Goal: Task Accomplishment & Management: Manage account settings

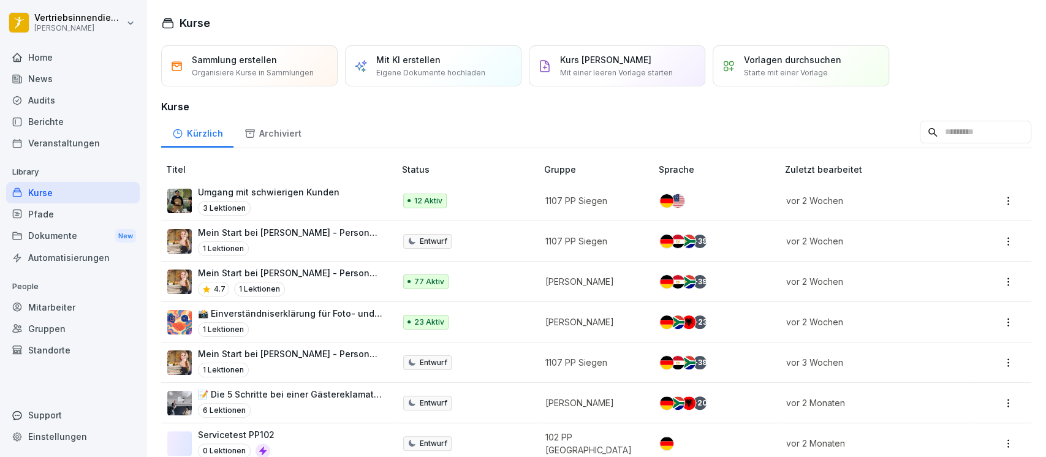
click at [39, 197] on div "Kurse" at bounding box center [73, 192] width 134 height 21
click at [401, 69] on p "Eigene Dokumente hochladen" at bounding box center [430, 72] width 109 height 11
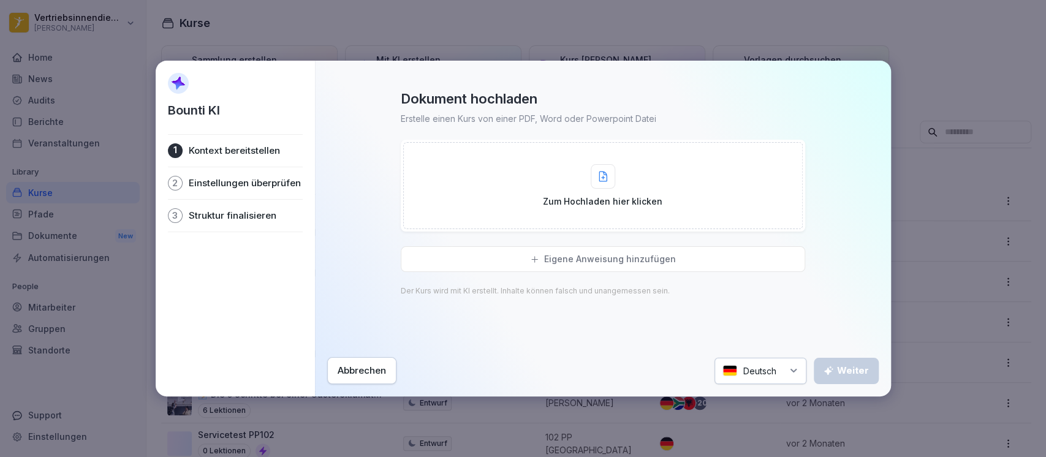
click at [604, 173] on icon at bounding box center [603, 176] width 9 height 11
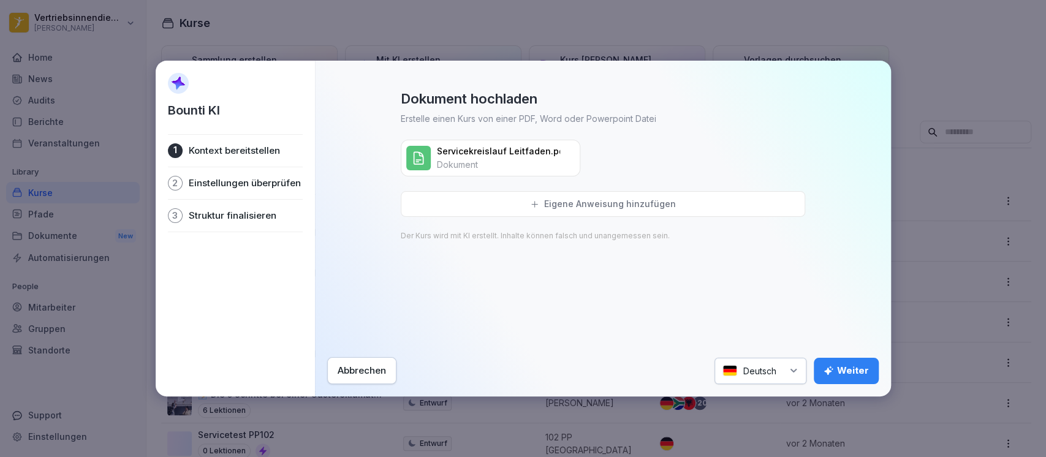
click at [843, 371] on div "Weiter" at bounding box center [846, 370] width 45 height 13
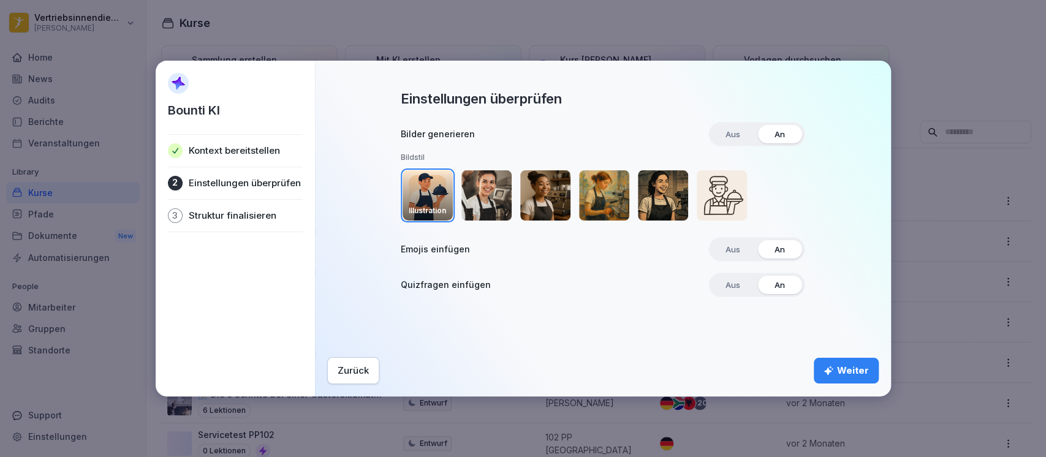
click at [427, 193] on img "button" at bounding box center [428, 195] width 50 height 50
click at [794, 248] on div "button" at bounding box center [780, 249] width 44 height 18
click at [739, 248] on span "Aus" at bounding box center [733, 249] width 32 height 18
click at [857, 373] on div "Weiter" at bounding box center [846, 370] width 45 height 13
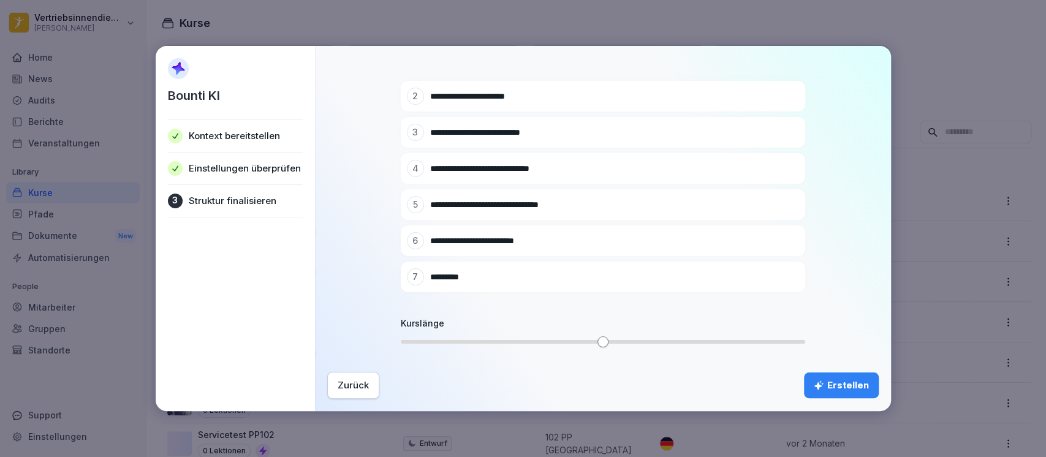
scroll to position [141, 0]
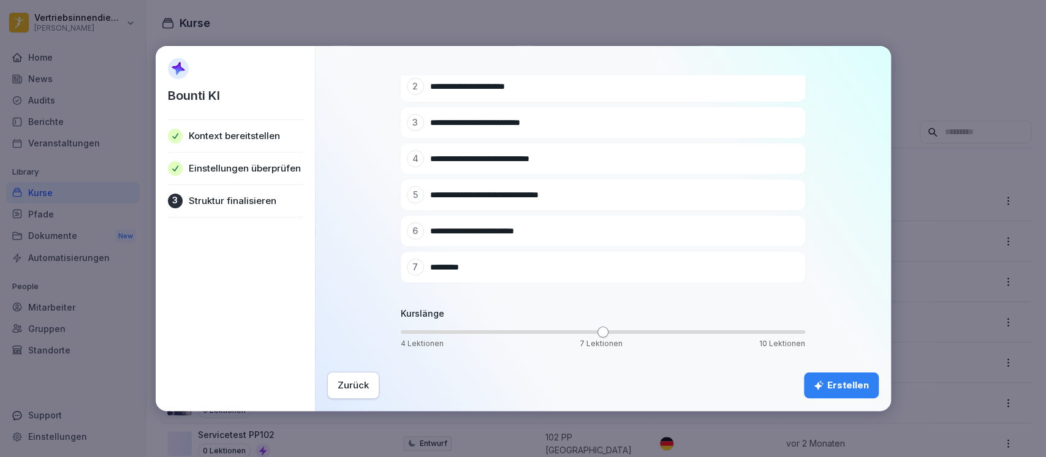
click at [834, 380] on div "Erstellen" at bounding box center [841, 385] width 55 height 13
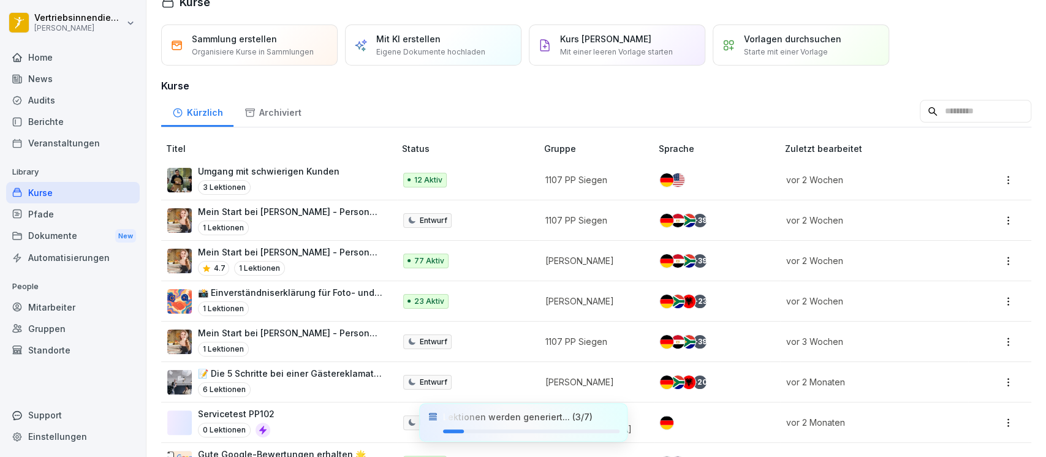
scroll to position [0, 0]
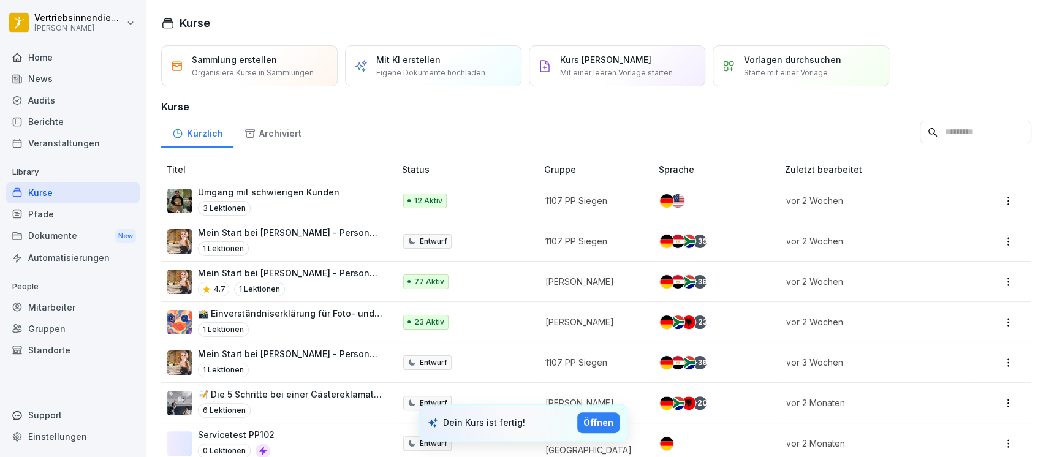
click at [601, 424] on div "Öffnen" at bounding box center [599, 422] width 30 height 13
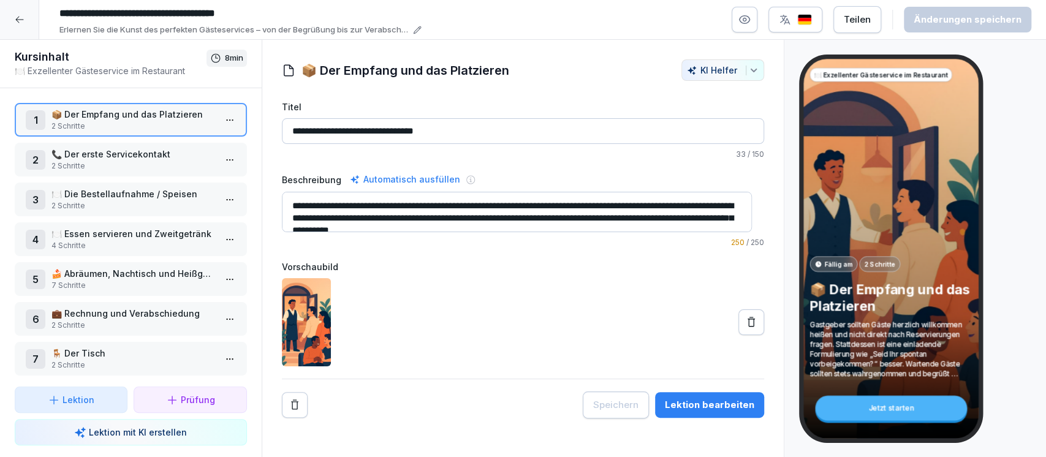
click at [297, 127] on input "**********" at bounding box center [523, 131] width 483 height 26
click at [403, 262] on label "Vorschaubild" at bounding box center [523, 267] width 483 height 13
click at [740, 63] on button "KI Helfer" at bounding box center [723, 69] width 83 height 21
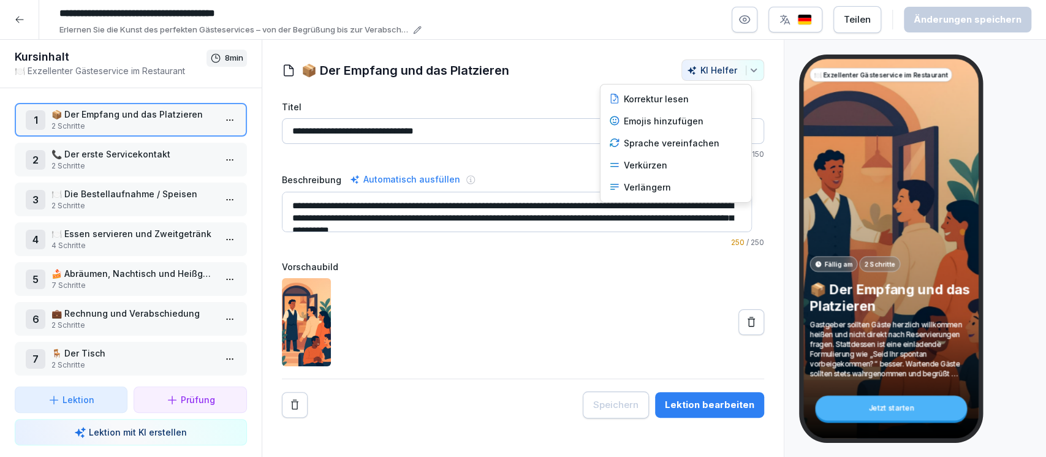
click at [749, 66] on icon "button" at bounding box center [754, 71] width 10 height 10
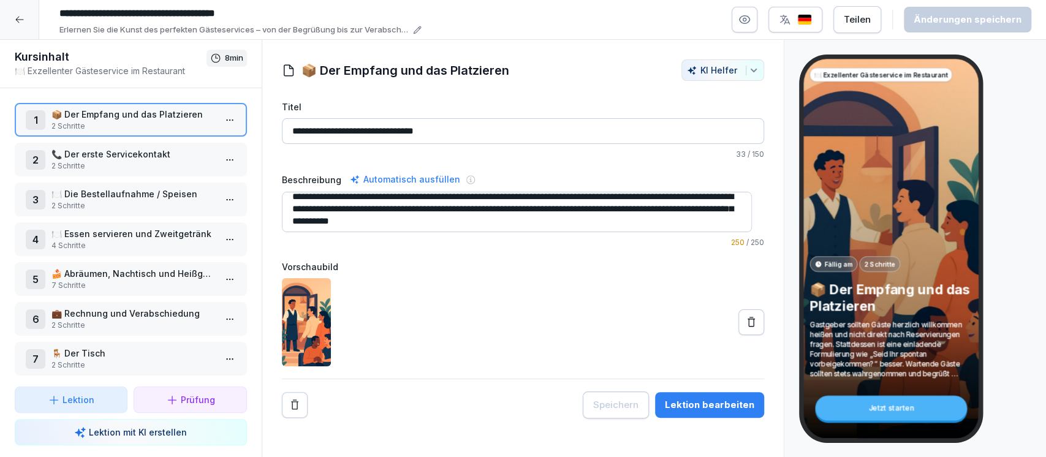
scroll to position [12, 0]
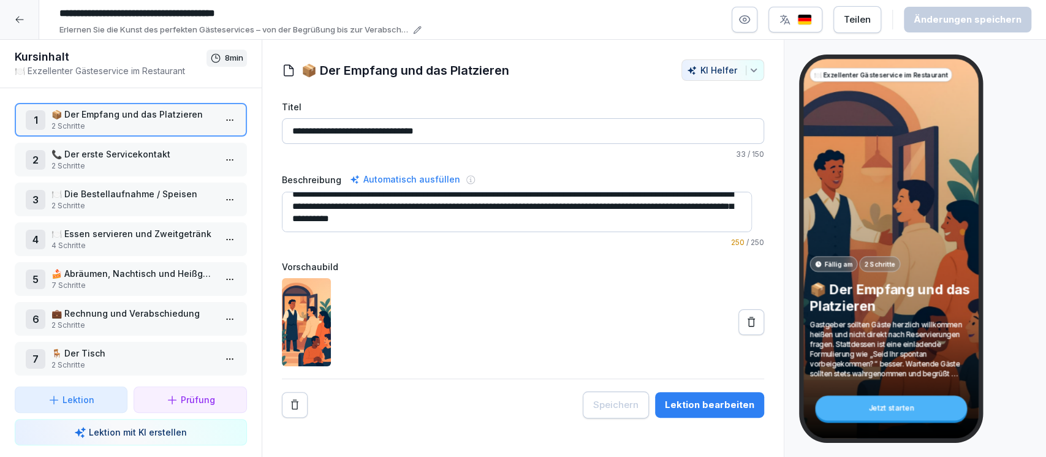
click at [585, 221] on textarea "**********" at bounding box center [517, 212] width 470 height 40
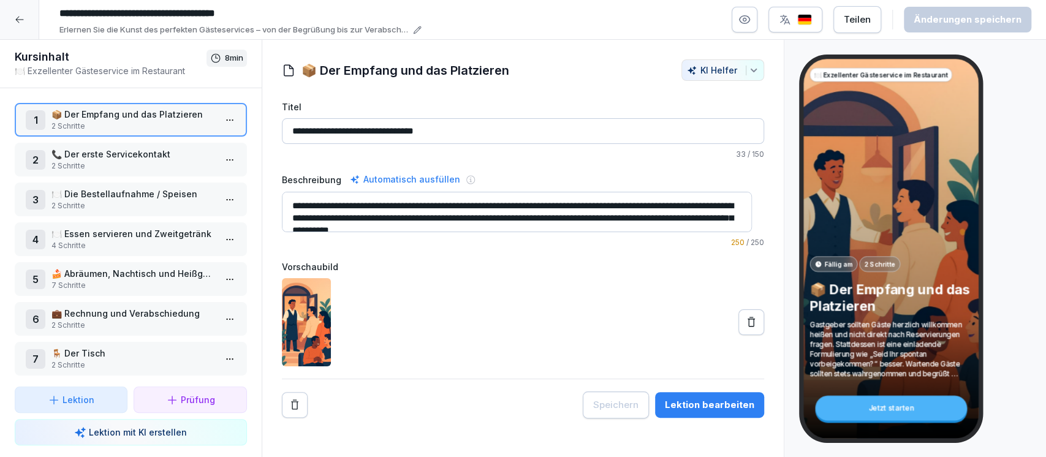
drag, startPoint x: 608, startPoint y: 220, endPoint x: 283, endPoint y: 192, distance: 326.0
click at [283, 192] on textarea "**********" at bounding box center [517, 212] width 470 height 40
click at [487, 292] on div at bounding box center [523, 322] width 483 height 88
click at [127, 434] on p "Lektion mit KI erstellen" at bounding box center [138, 432] width 98 height 13
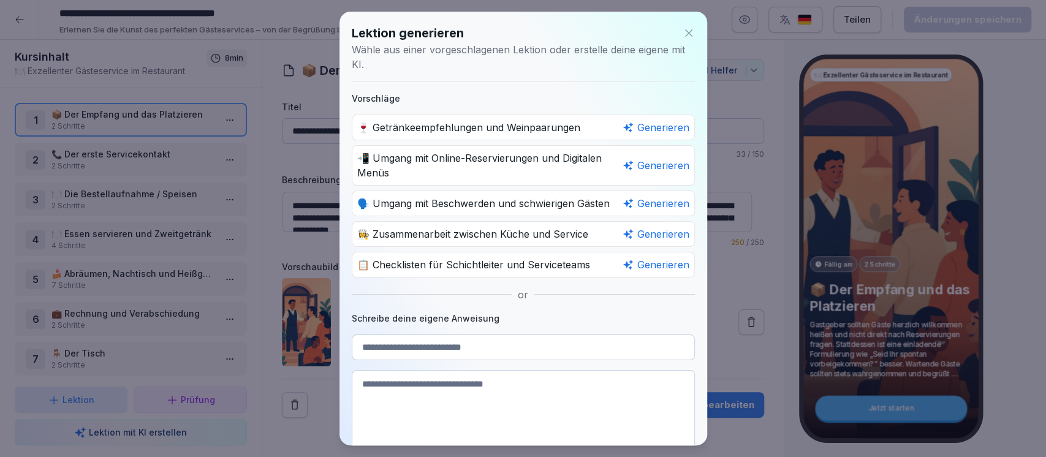
click at [685, 32] on icon at bounding box center [688, 32] width 7 height 7
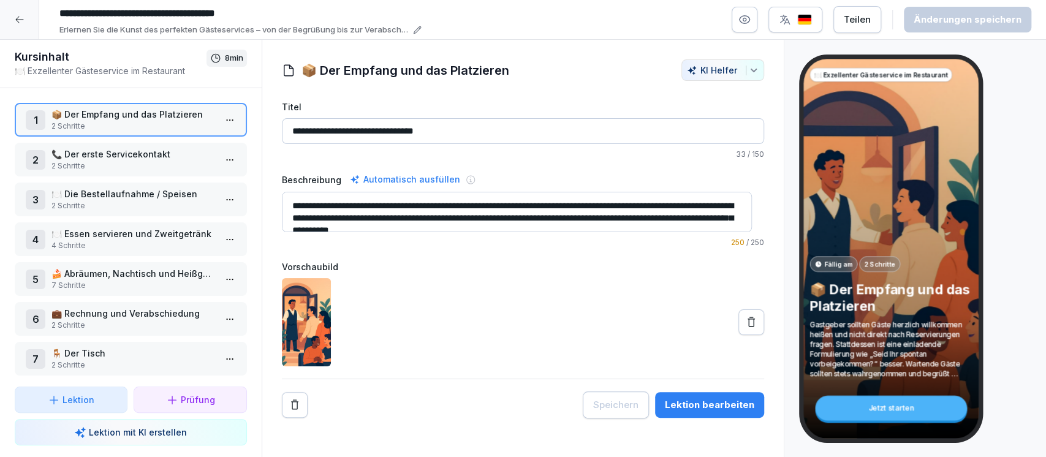
click at [88, 399] on p "Lektion" at bounding box center [79, 400] width 32 height 13
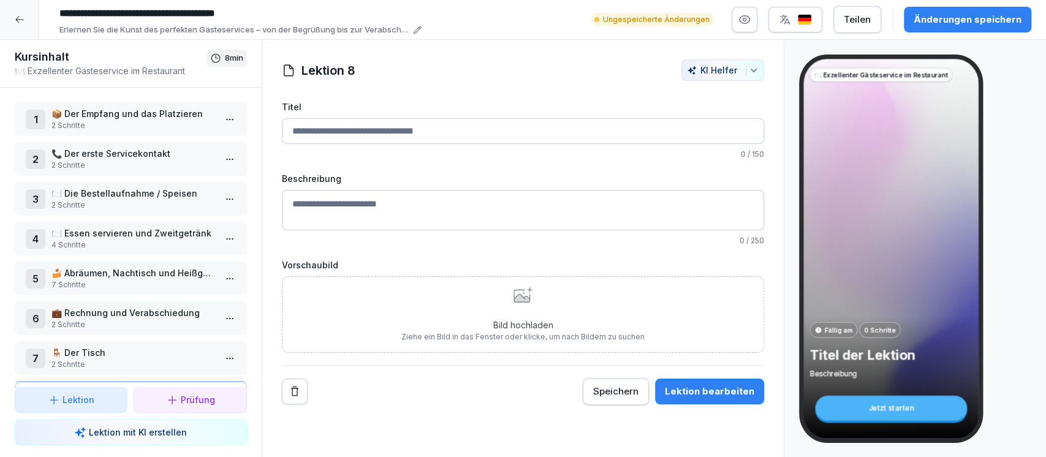
click at [19, 10] on div at bounding box center [19, 19] width 39 height 39
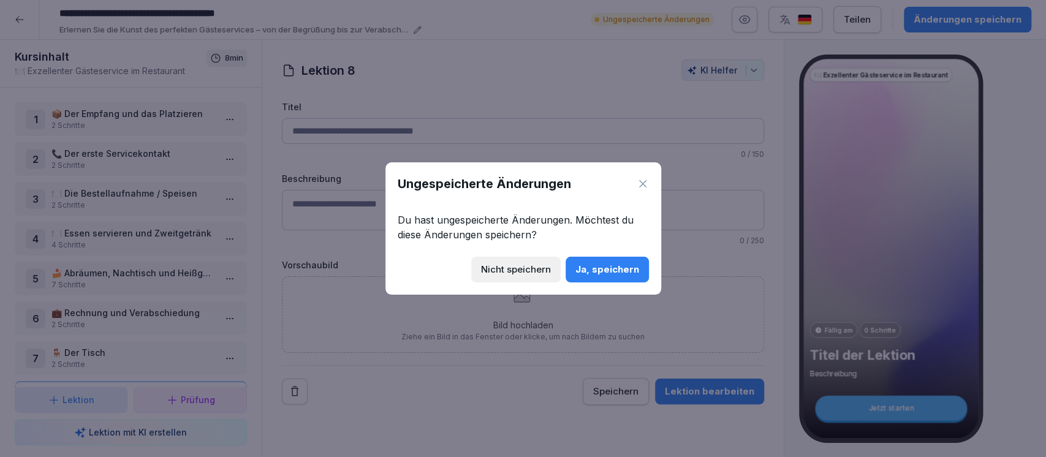
click at [539, 267] on div "Nicht speichern" at bounding box center [516, 269] width 70 height 13
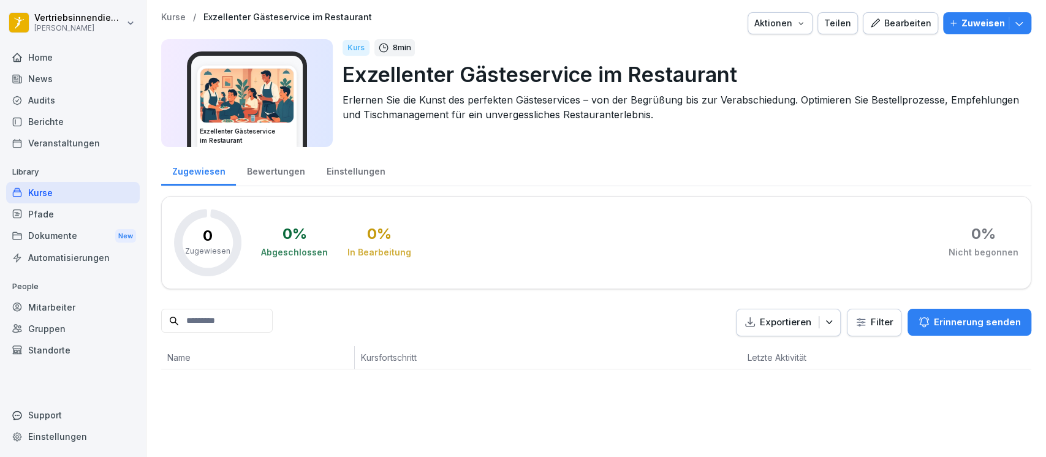
click at [69, 191] on div "Kurse" at bounding box center [73, 192] width 134 height 21
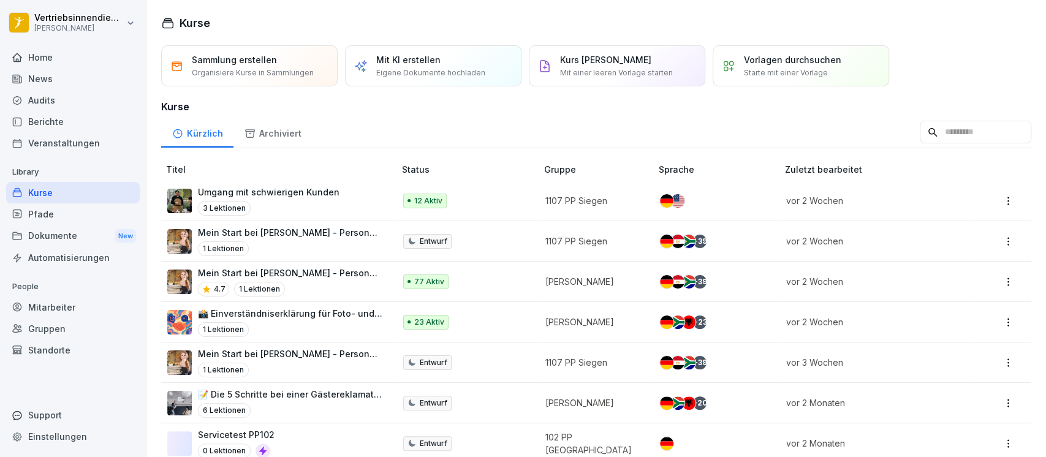
click at [204, 135] on div "Kürzlich" at bounding box center [197, 131] width 72 height 31
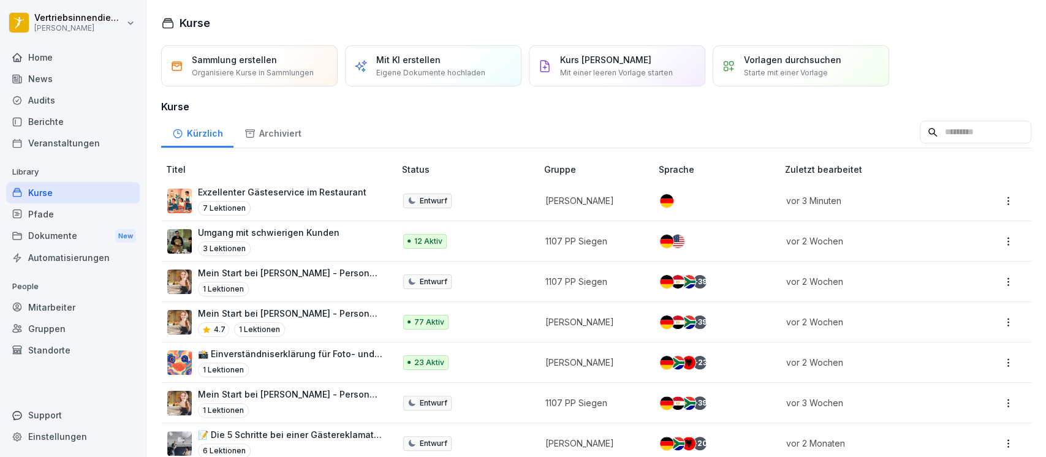
click at [297, 191] on p "Exzellenter Gästeservice im Restaurant" at bounding box center [282, 192] width 169 height 13
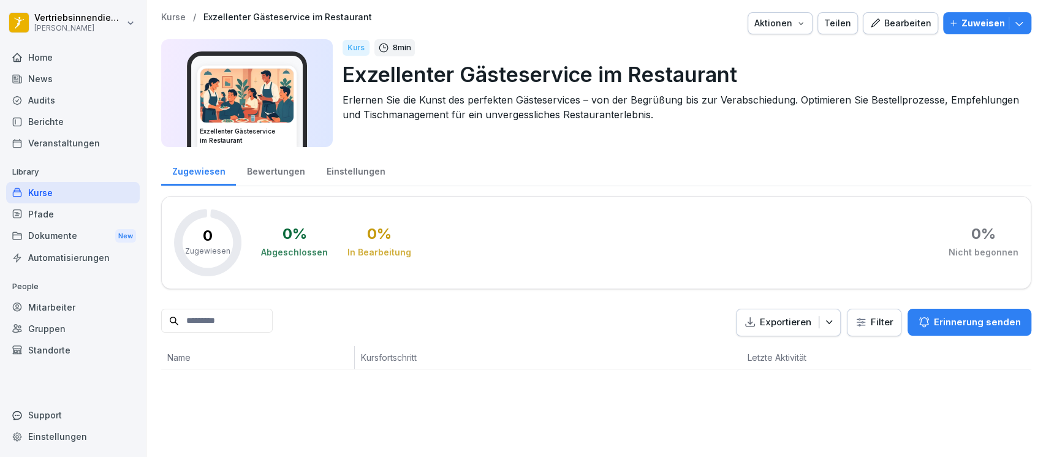
click at [284, 169] on div "Bewertungen" at bounding box center [276, 169] width 80 height 31
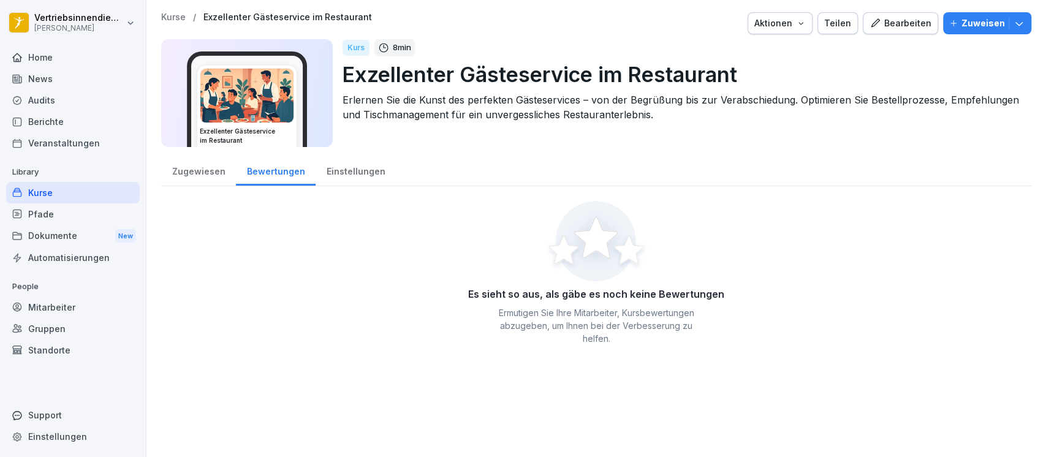
click at [373, 170] on div "Einstellungen" at bounding box center [356, 169] width 80 height 31
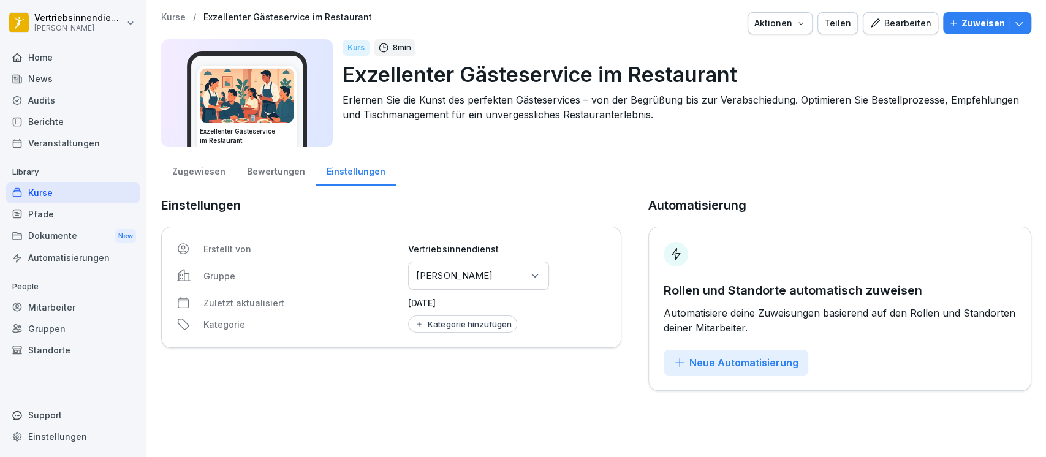
drag, startPoint x: 550, startPoint y: 278, endPoint x: 542, endPoint y: 277, distance: 8.1
click at [551, 278] on div "Erstellt von Vertriebsinnendienst Gruppe Gruppen oder Standorte auswählen Peter…" at bounding box center [391, 287] width 460 height 121
click at [542, 277] on div "Gruppen oder Standorte auswählen Peter Pane" at bounding box center [478, 276] width 141 height 28
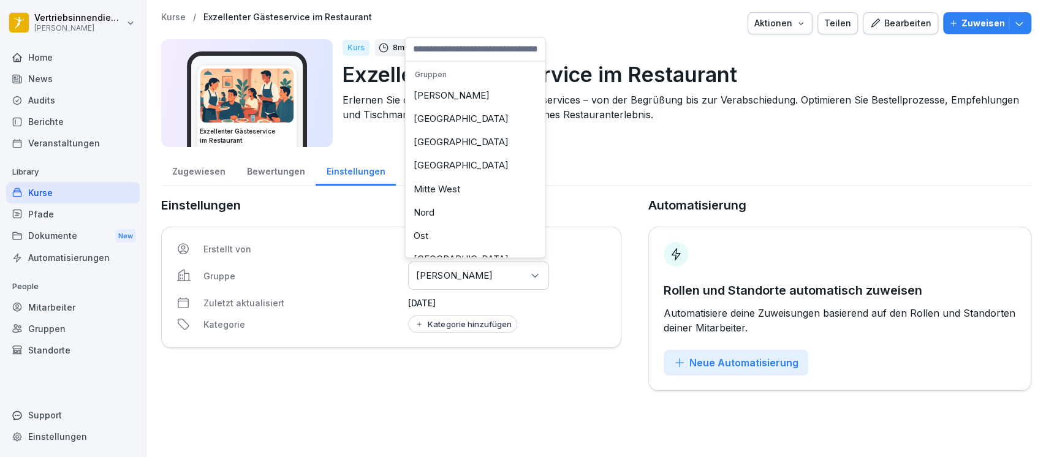
click at [196, 172] on div "Zugewiesen" at bounding box center [198, 169] width 75 height 31
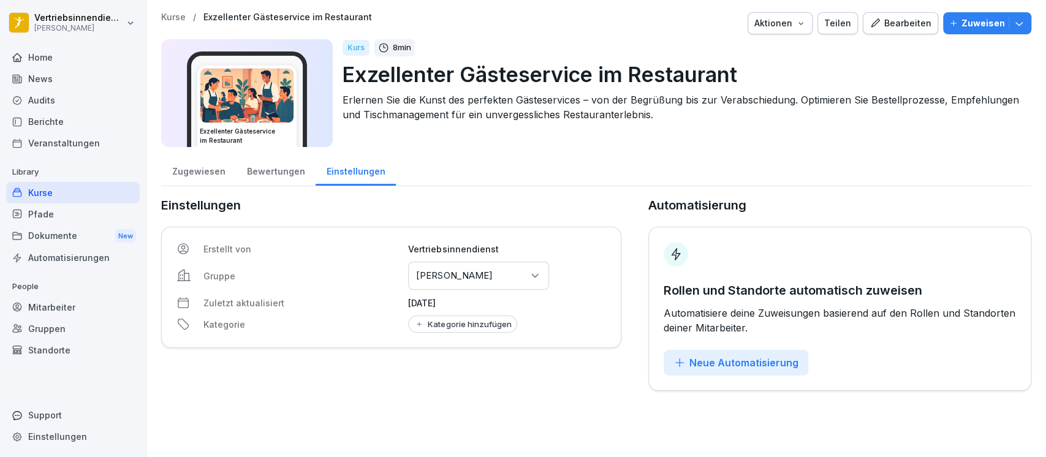
click at [193, 172] on div "Zugewiesen" at bounding box center [198, 169] width 75 height 31
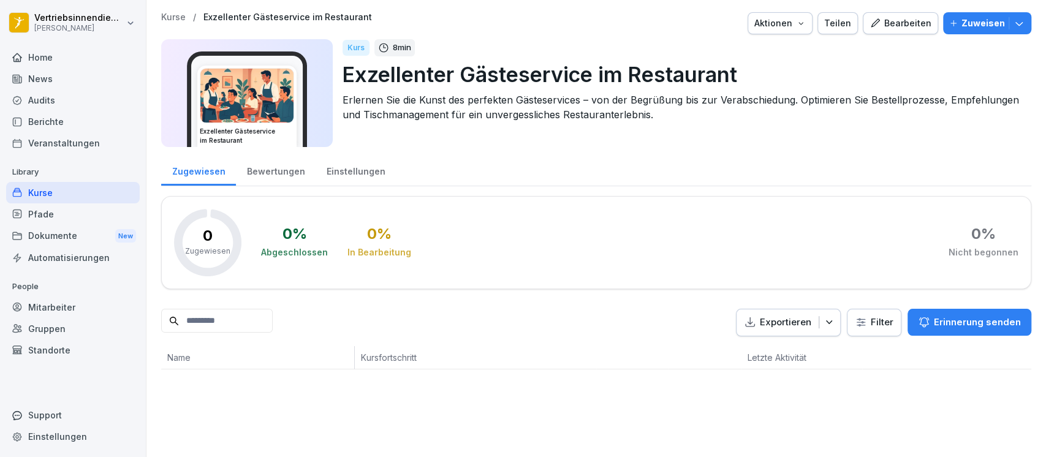
click at [891, 26] on div "Bearbeiten" at bounding box center [901, 23] width 62 height 13
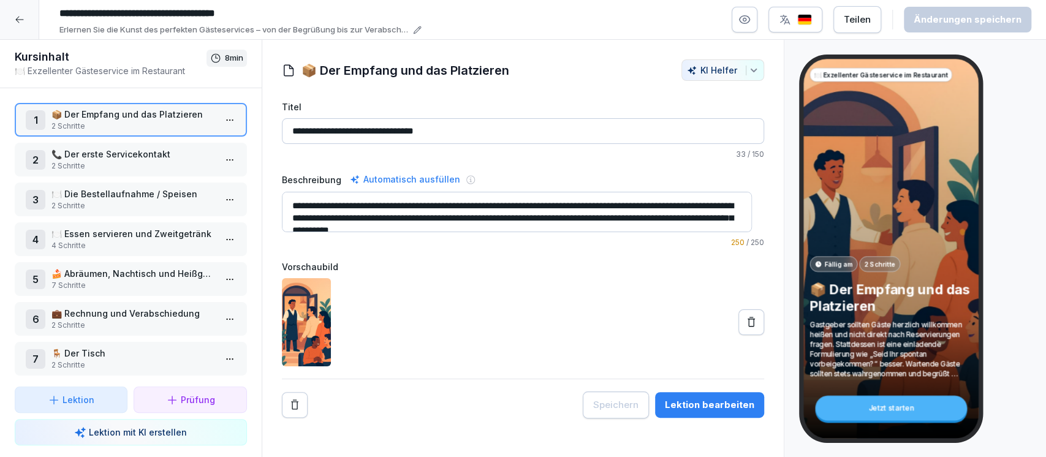
click at [223, 13] on input "**********" at bounding box center [238, 13] width 368 height 21
drag, startPoint x: 229, startPoint y: 5, endPoint x: 77, endPoint y: 12, distance: 152.8
click at [77, 12] on input "**********" at bounding box center [238, 13] width 368 height 21
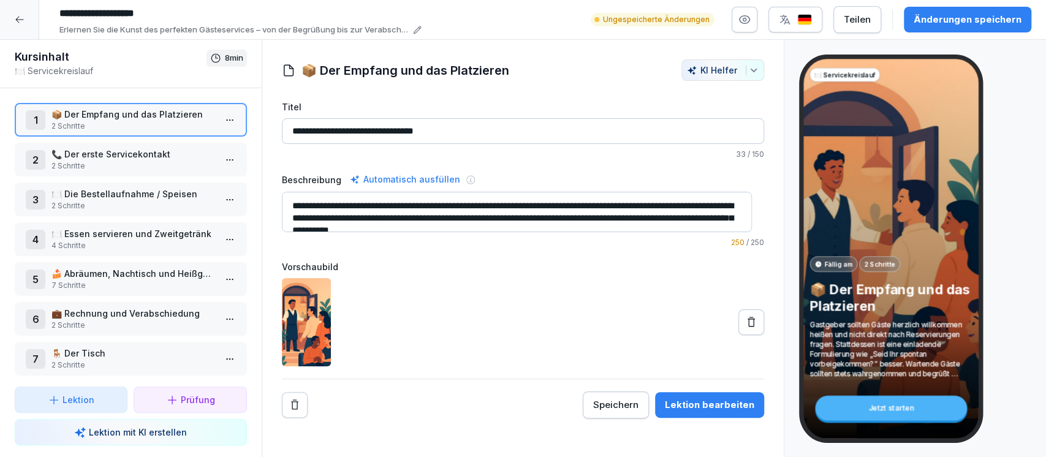
type input "**********"
click at [493, 326] on div at bounding box center [523, 322] width 483 height 88
drag, startPoint x: 592, startPoint y: 218, endPoint x: 285, endPoint y: 206, distance: 306.7
click at [285, 206] on textarea "**********" at bounding box center [517, 212] width 470 height 40
click at [594, 228] on textarea "**********" at bounding box center [517, 212] width 470 height 40
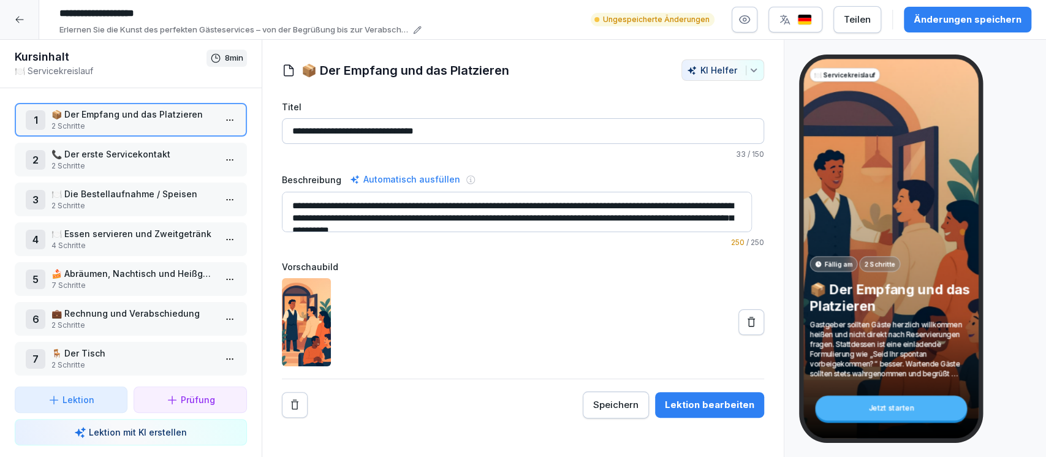
drag, startPoint x: 599, startPoint y: 228, endPoint x: 279, endPoint y: 181, distance: 324.0
click at [281, 182] on div "**********" at bounding box center [523, 238] width 522 height 359
paste textarea
type textarea "**********"
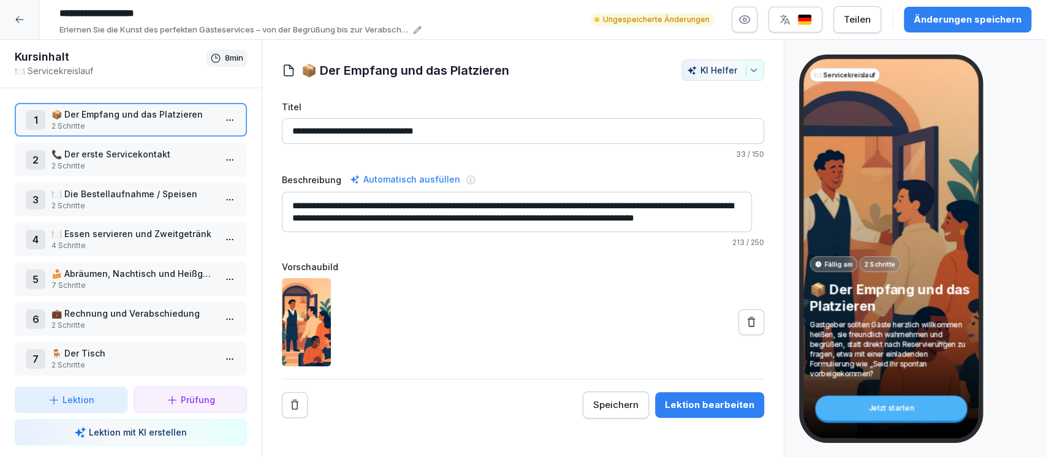
click at [466, 322] on div at bounding box center [523, 322] width 483 height 88
click at [226, 118] on html "**********" at bounding box center [523, 228] width 1046 height 457
click at [190, 140] on div "Schritte bearbeiten" at bounding box center [171, 143] width 94 height 13
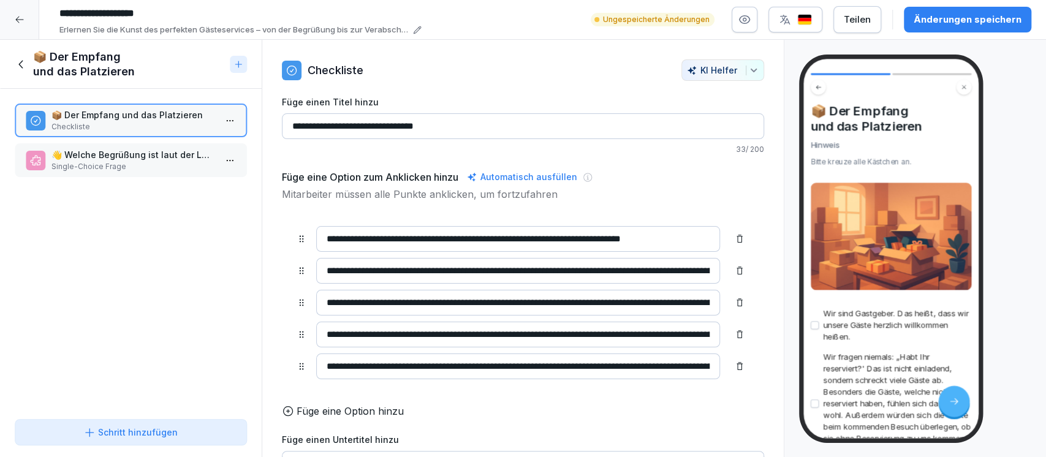
click at [923, 218] on img at bounding box center [891, 236] width 161 height 107
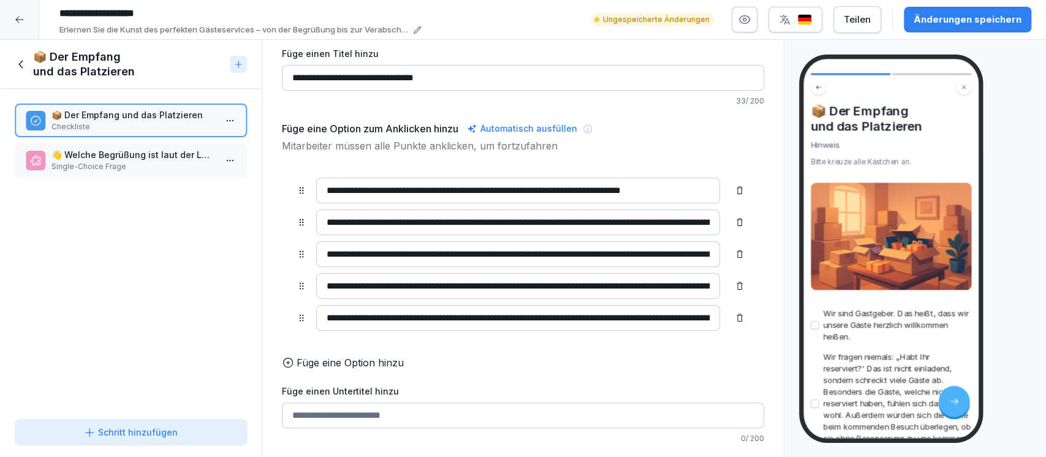
scroll to position [124, 0]
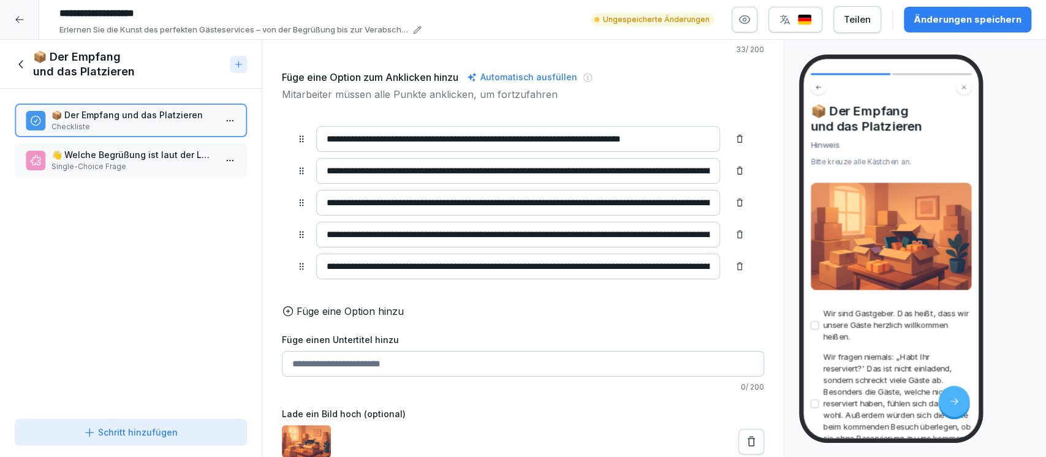
click at [316, 429] on img at bounding box center [306, 441] width 49 height 32
click at [745, 436] on icon at bounding box center [751, 442] width 12 height 12
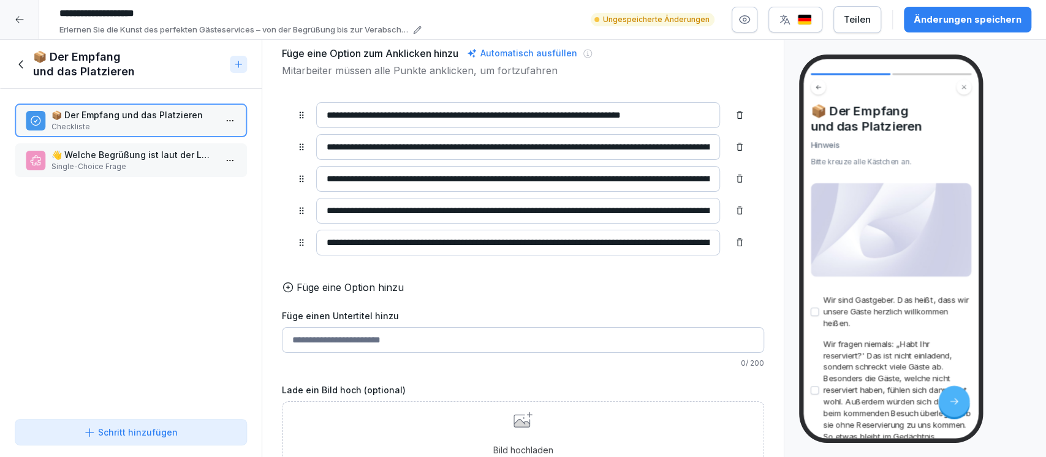
click at [516, 428] on icon at bounding box center [523, 420] width 19 height 16
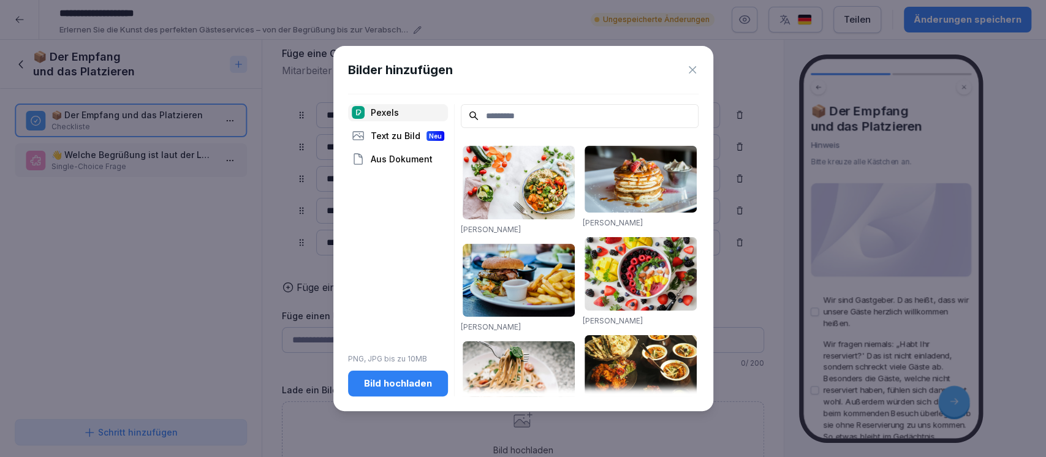
click at [413, 385] on div "Bild hochladen" at bounding box center [398, 383] width 80 height 13
click at [688, 70] on icon at bounding box center [693, 70] width 12 height 12
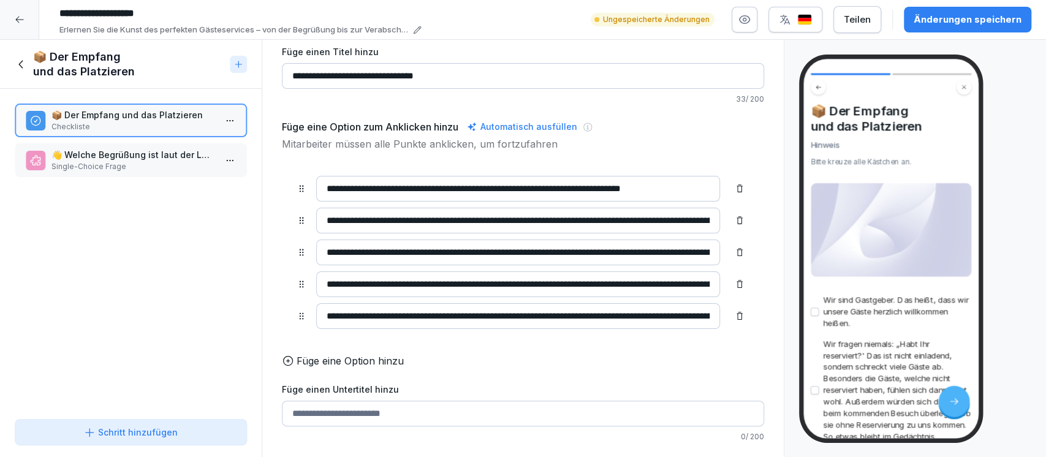
scroll to position [0, 0]
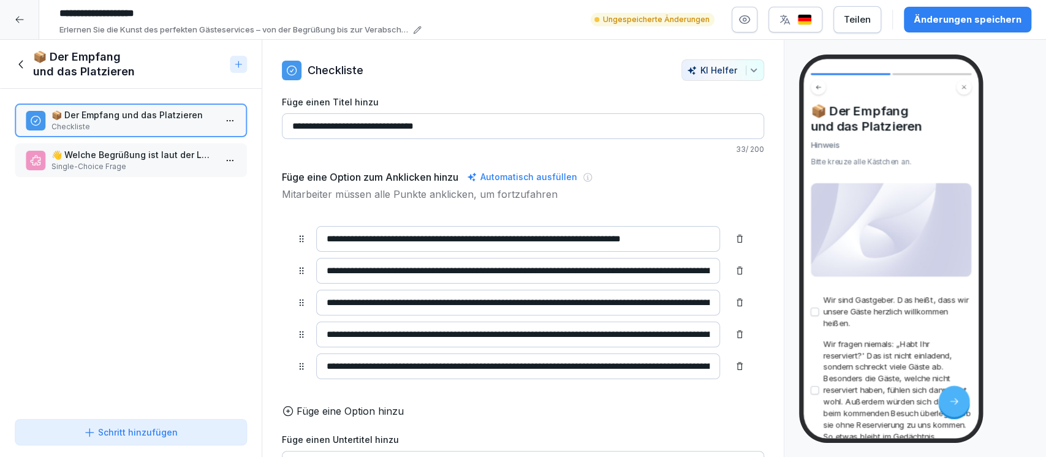
click at [18, 60] on icon at bounding box center [21, 64] width 13 height 13
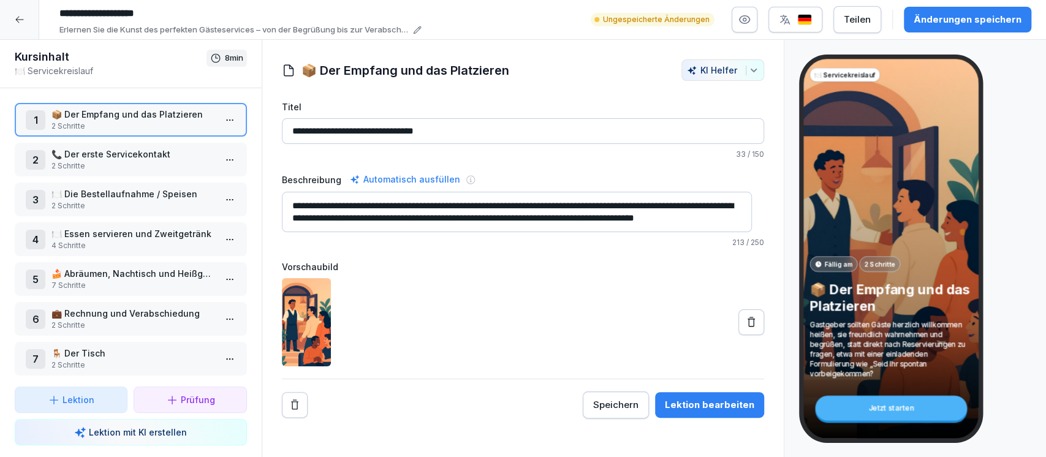
click at [15, 17] on icon at bounding box center [20, 20] width 10 height 10
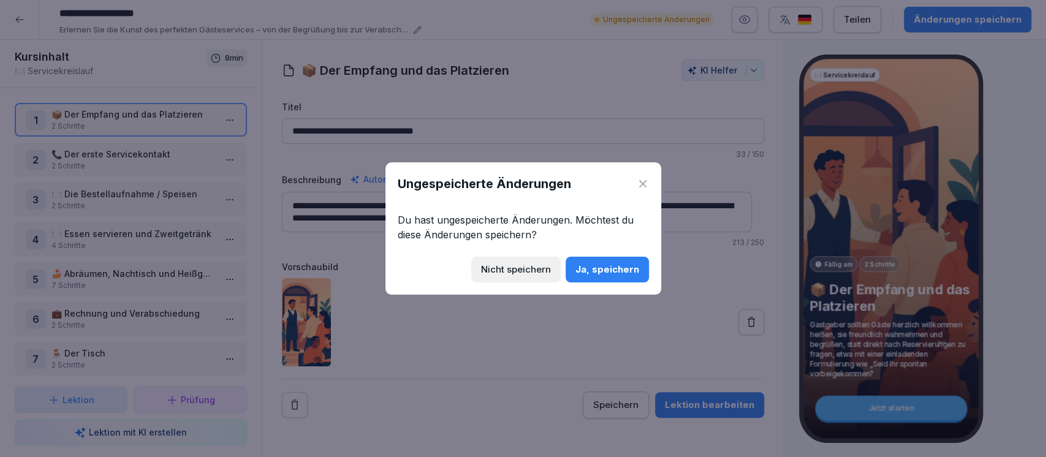
click at [532, 272] on div "Nicht speichern" at bounding box center [516, 269] width 70 height 13
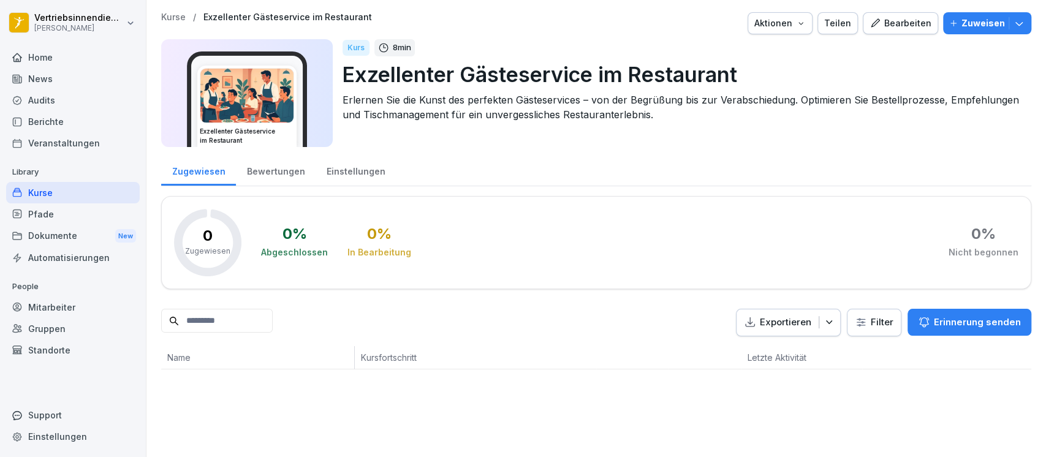
click at [1015, 23] on button "Zuweisen" at bounding box center [987, 23] width 88 height 22
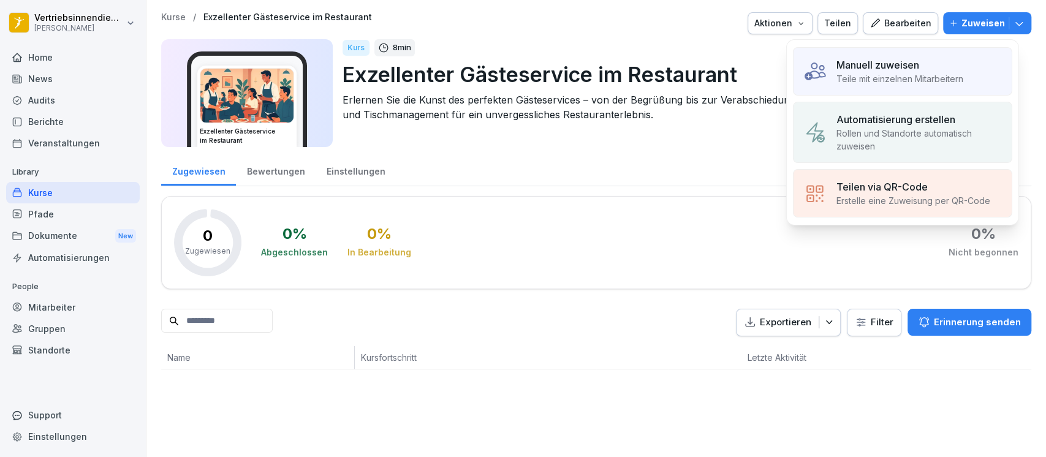
click at [639, 231] on div "0 % Abgeschlossen 0 % In Bearbeitung 0 % Nicht begonnen" at bounding box center [640, 242] width 758 height 67
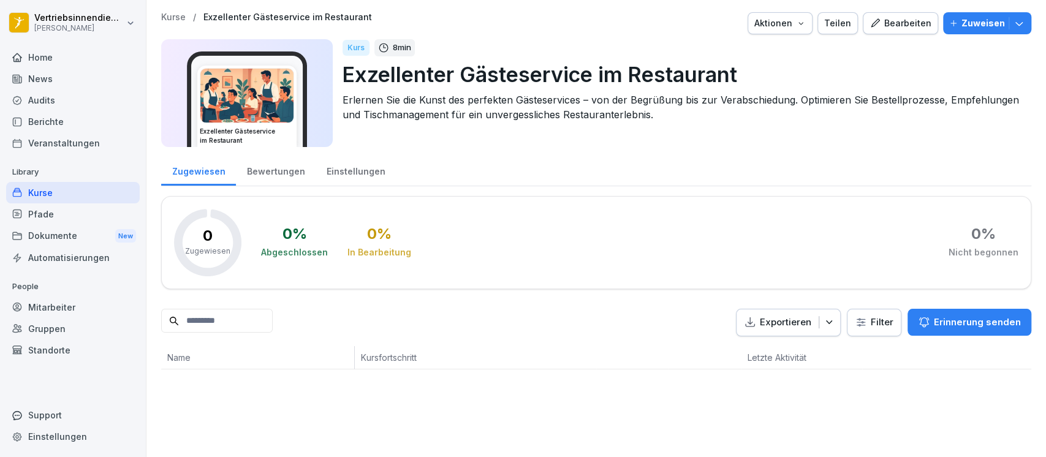
click at [799, 27] on icon "button" at bounding box center [801, 23] width 10 height 10
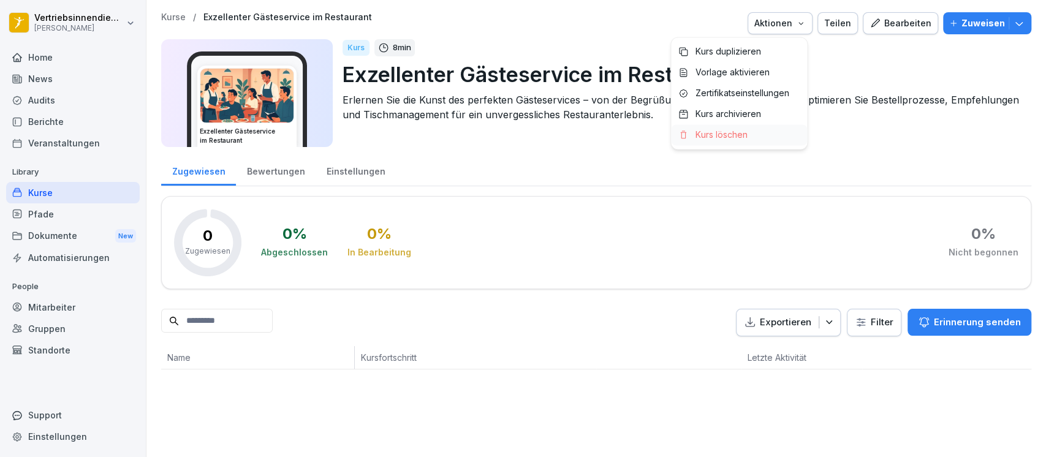
click at [721, 134] on p "Kurs löschen" at bounding box center [722, 134] width 52 height 11
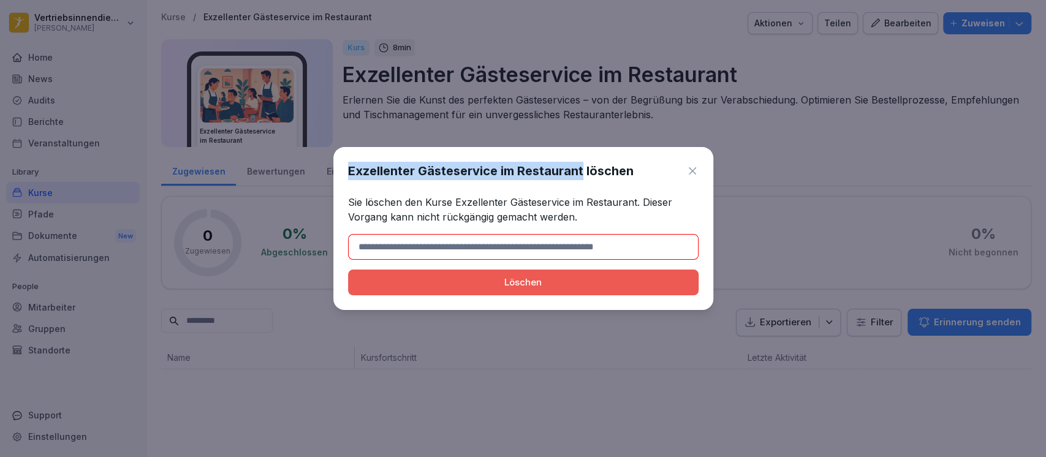
drag, startPoint x: 348, startPoint y: 173, endPoint x: 582, endPoint y: 172, distance: 234.2
click at [582, 172] on h1 "Exzellenter Gästeservice im Restaurant löschen" at bounding box center [491, 171] width 286 height 18
copy h1 "Exzellenter Gästeservice im Restaurant"
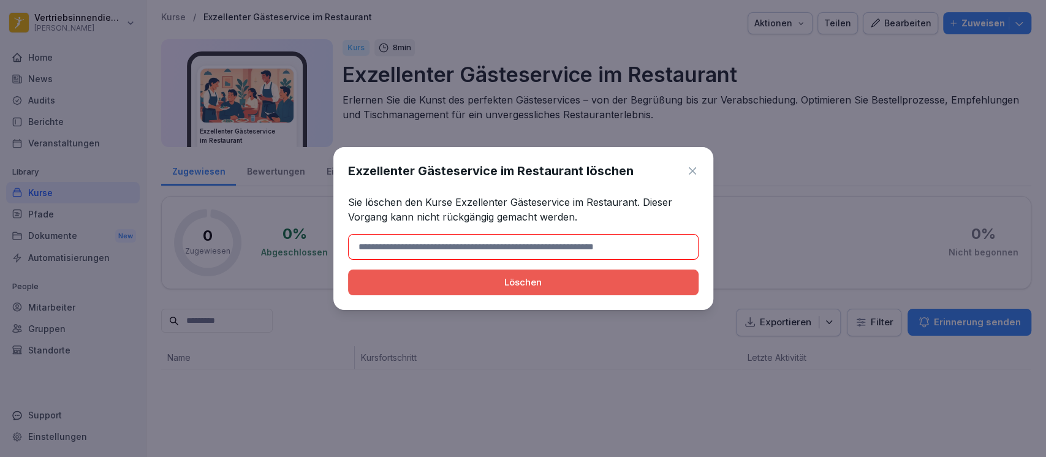
click at [478, 237] on input at bounding box center [523, 247] width 351 height 26
paste input "**********"
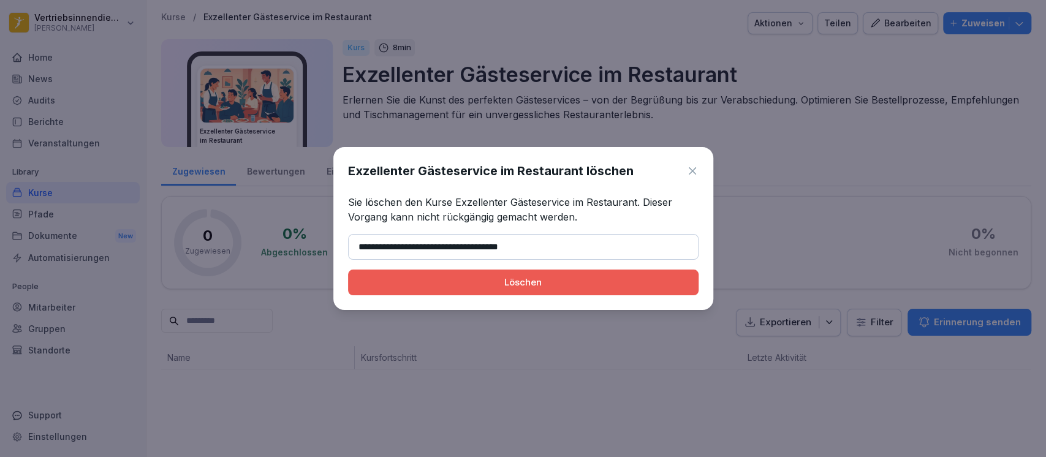
type input "**********"
click at [404, 279] on div "Löschen" at bounding box center [523, 282] width 331 height 13
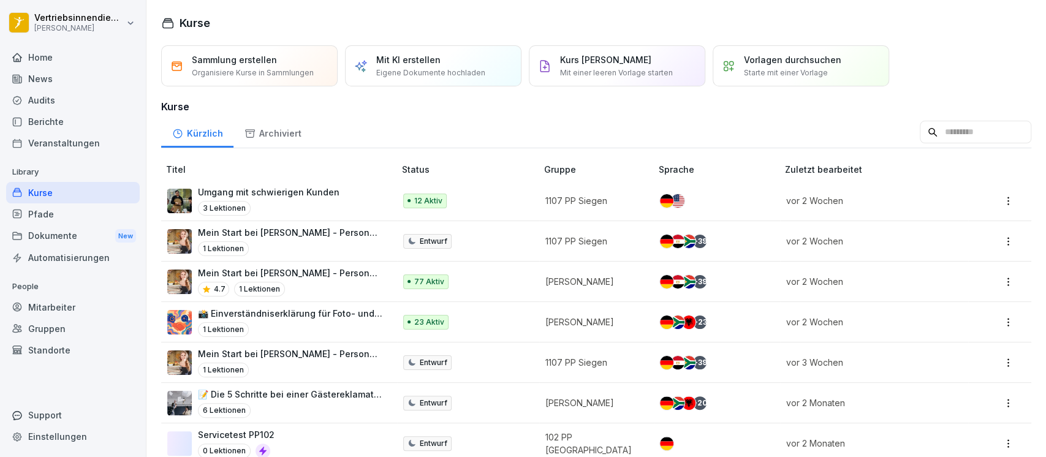
click at [51, 80] on div "News" at bounding box center [73, 78] width 134 height 21
